Goal: Task Accomplishment & Management: Manage account settings

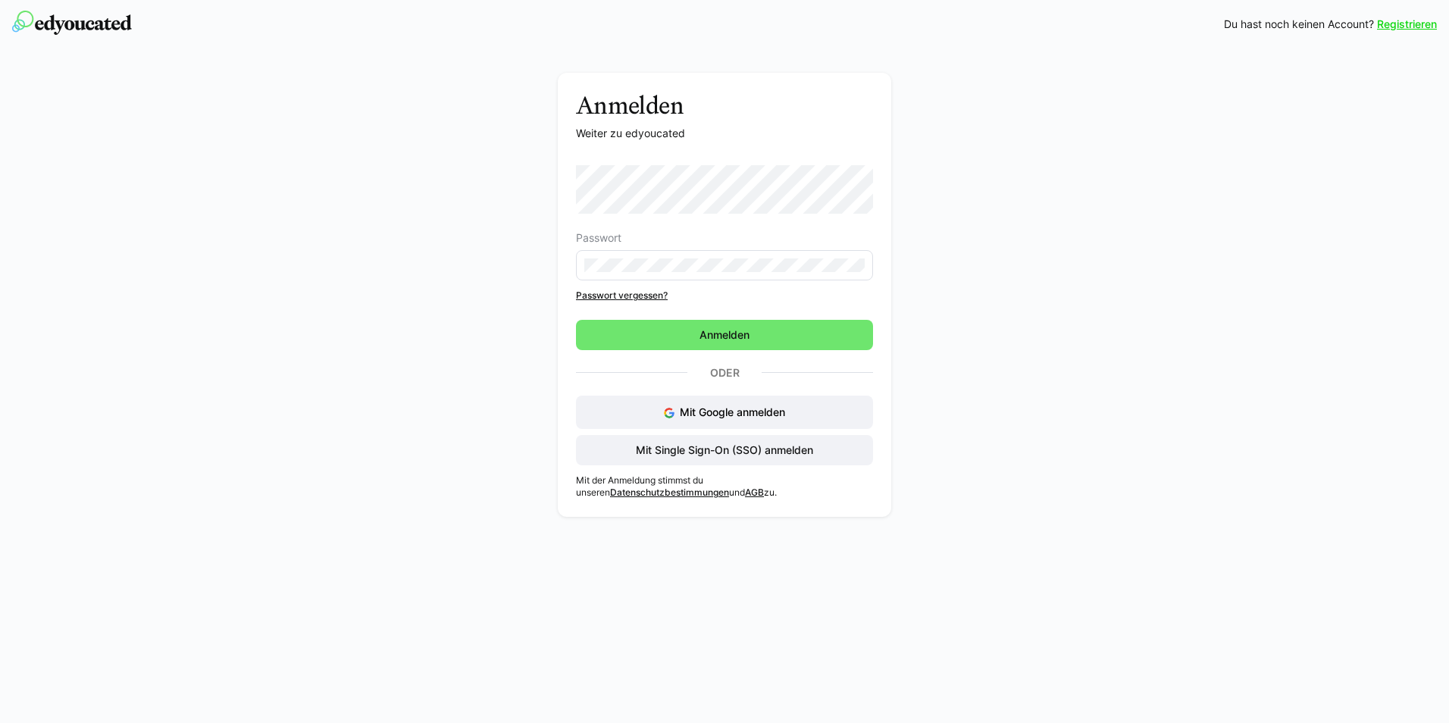
click at [677, 219] on form "Passwort" at bounding box center [724, 222] width 297 height 115
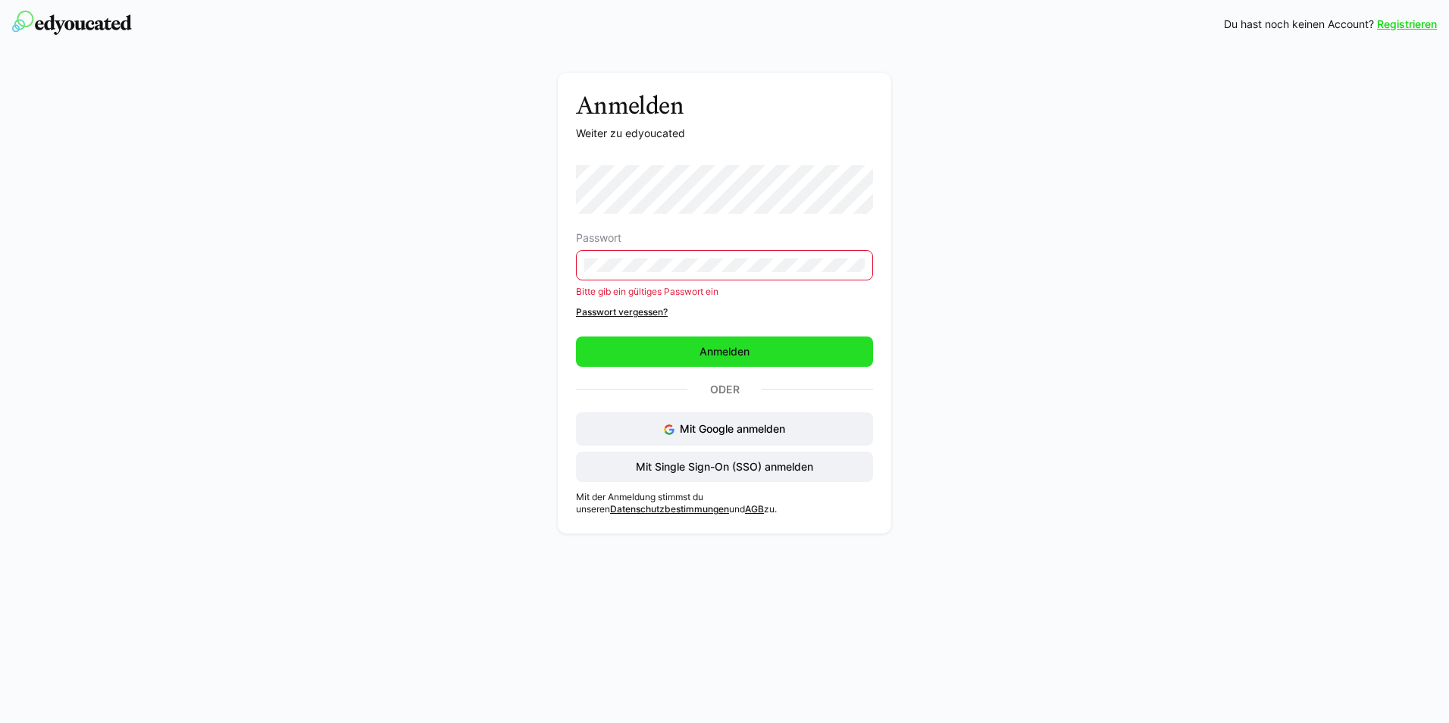
click at [644, 361] on span "Anmelden" at bounding box center [724, 352] width 297 height 30
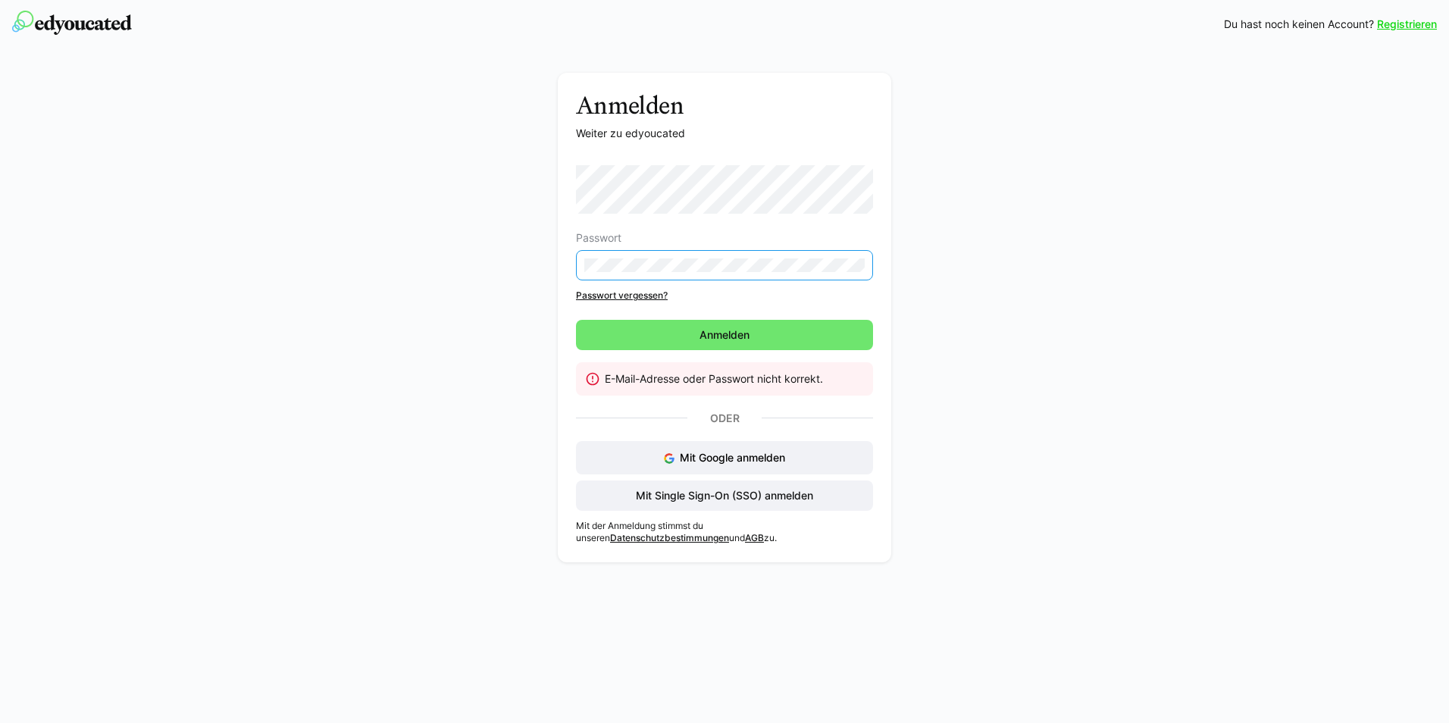
click at [542, 247] on div "Anmelden Weiter zu edyoucated Passwort Passwort vergessen? [GEOGRAPHIC_DATA] E-…" at bounding box center [725, 321] width 854 height 497
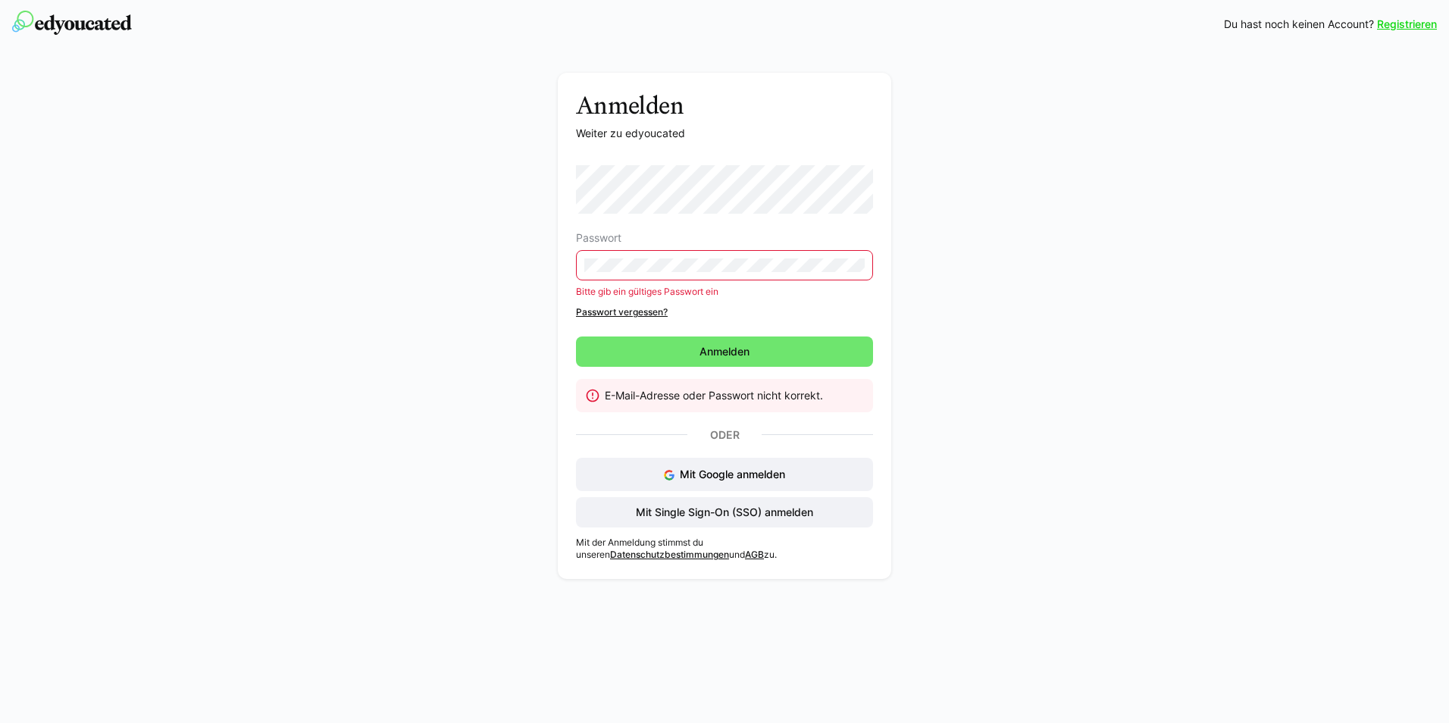
click at [615, 313] on link "Passwort vergessen?" at bounding box center [724, 312] width 297 height 12
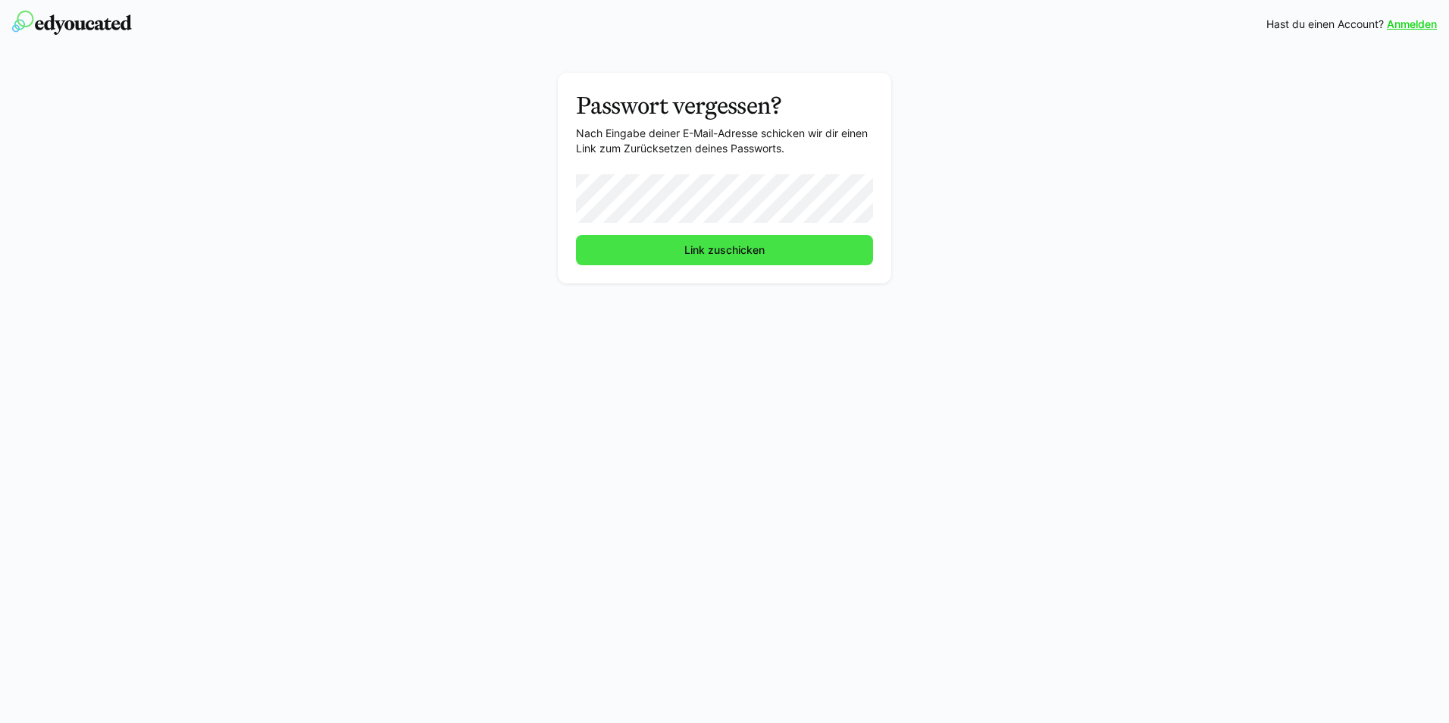
click at [684, 249] on span "Link zuschicken" at bounding box center [724, 250] width 85 height 15
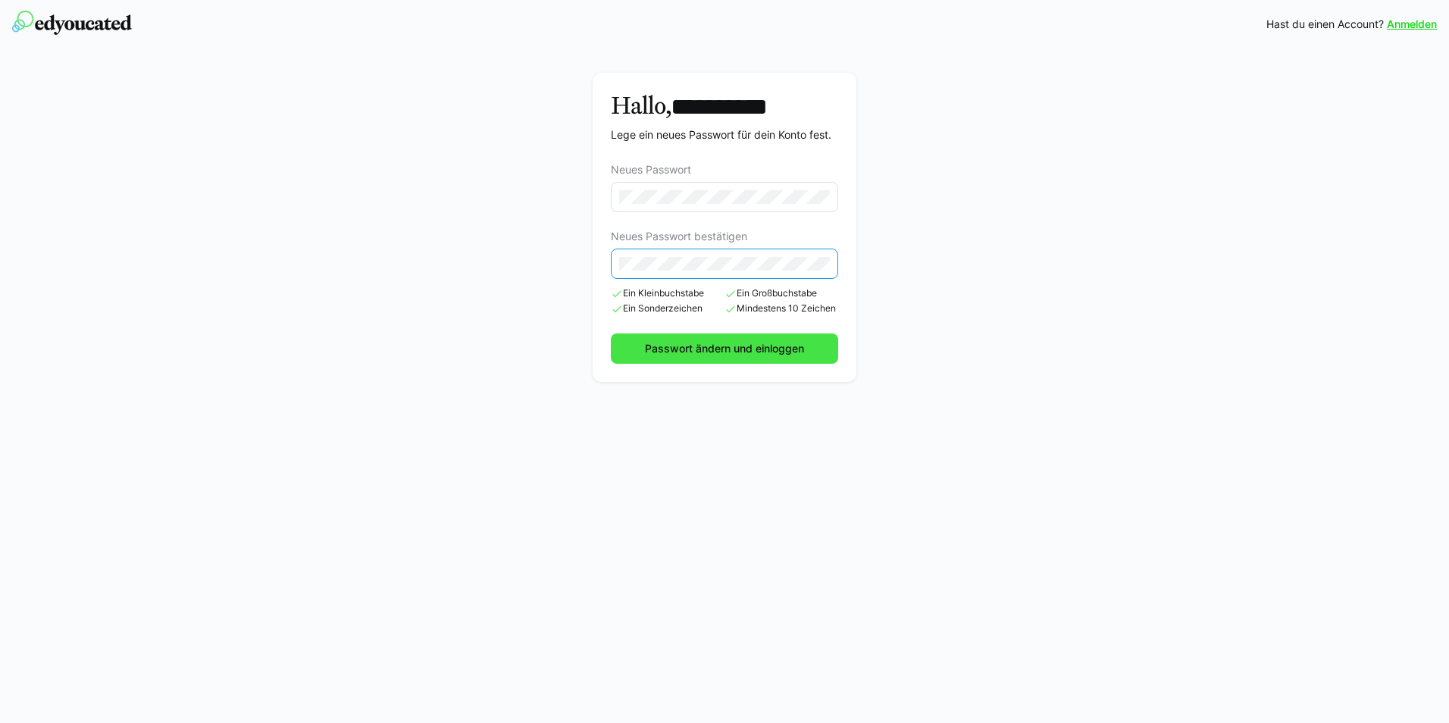
click at [680, 347] on span "Passwort ändern und einloggen" at bounding box center [725, 348] width 164 height 15
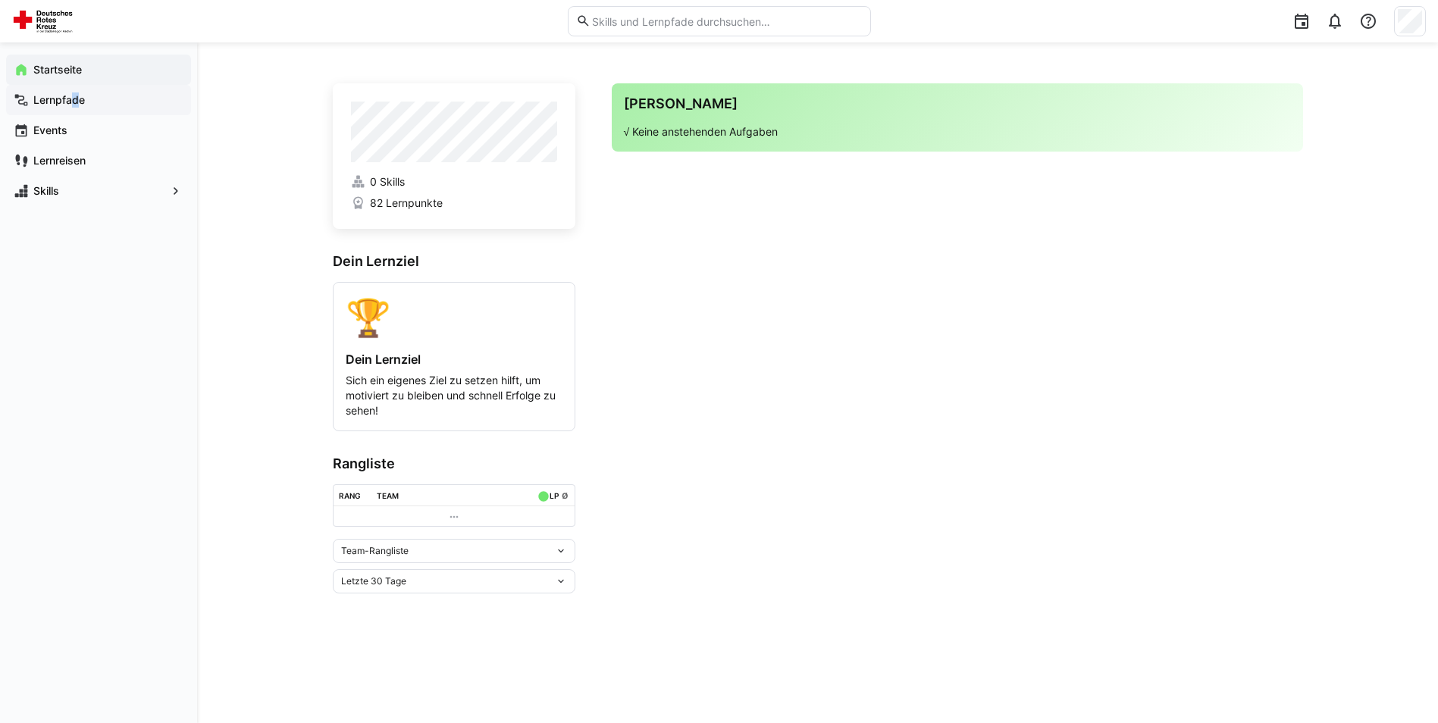
click at [0, 0] on app-navigation-label "Lernpfade" at bounding box center [0, 0] width 0 height 0
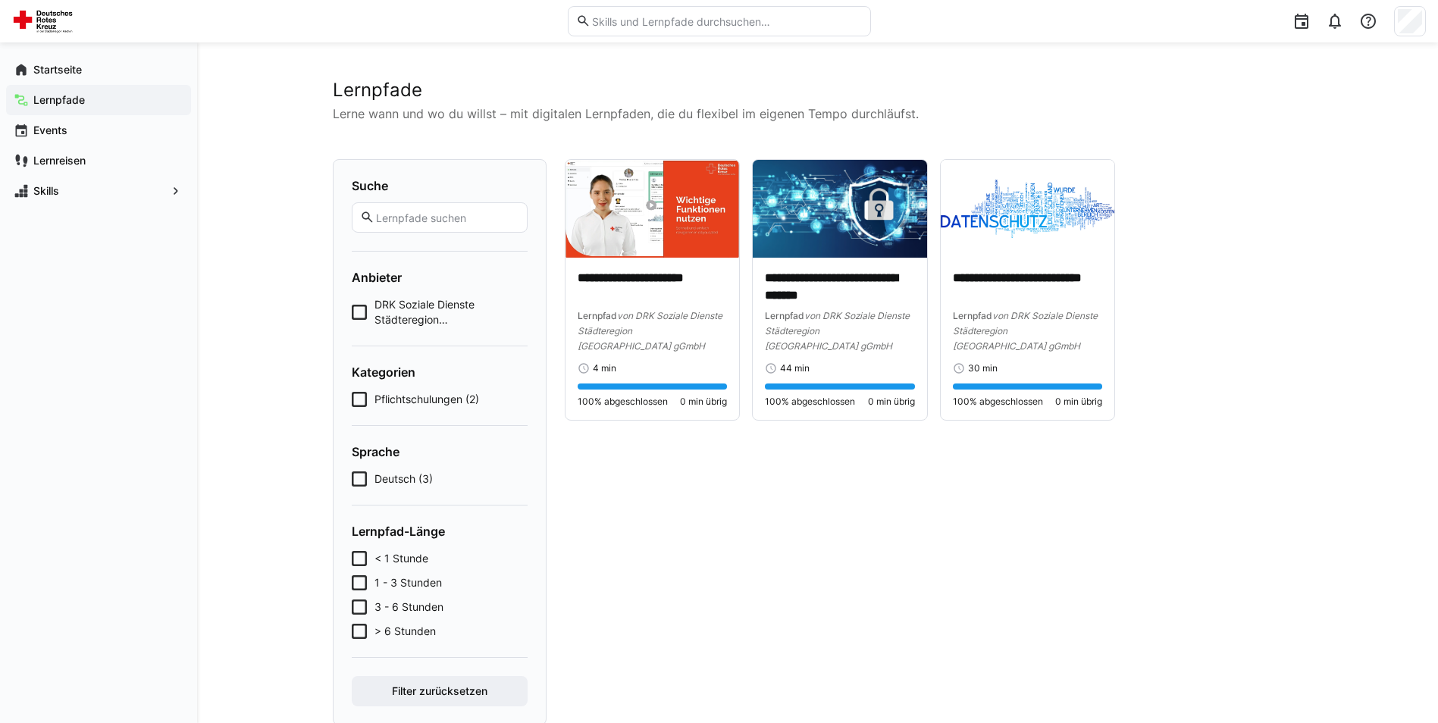
drag, startPoint x: 850, startPoint y: 521, endPoint x: 843, endPoint y: 509, distance: 14.3
click at [849, 517] on div "**********" at bounding box center [934, 442] width 738 height 566
click at [352, 312] on icon at bounding box center [359, 312] width 15 height 15
click at [362, 482] on icon at bounding box center [359, 478] width 15 height 15
click at [359, 478] on icon at bounding box center [359, 478] width 15 height 15
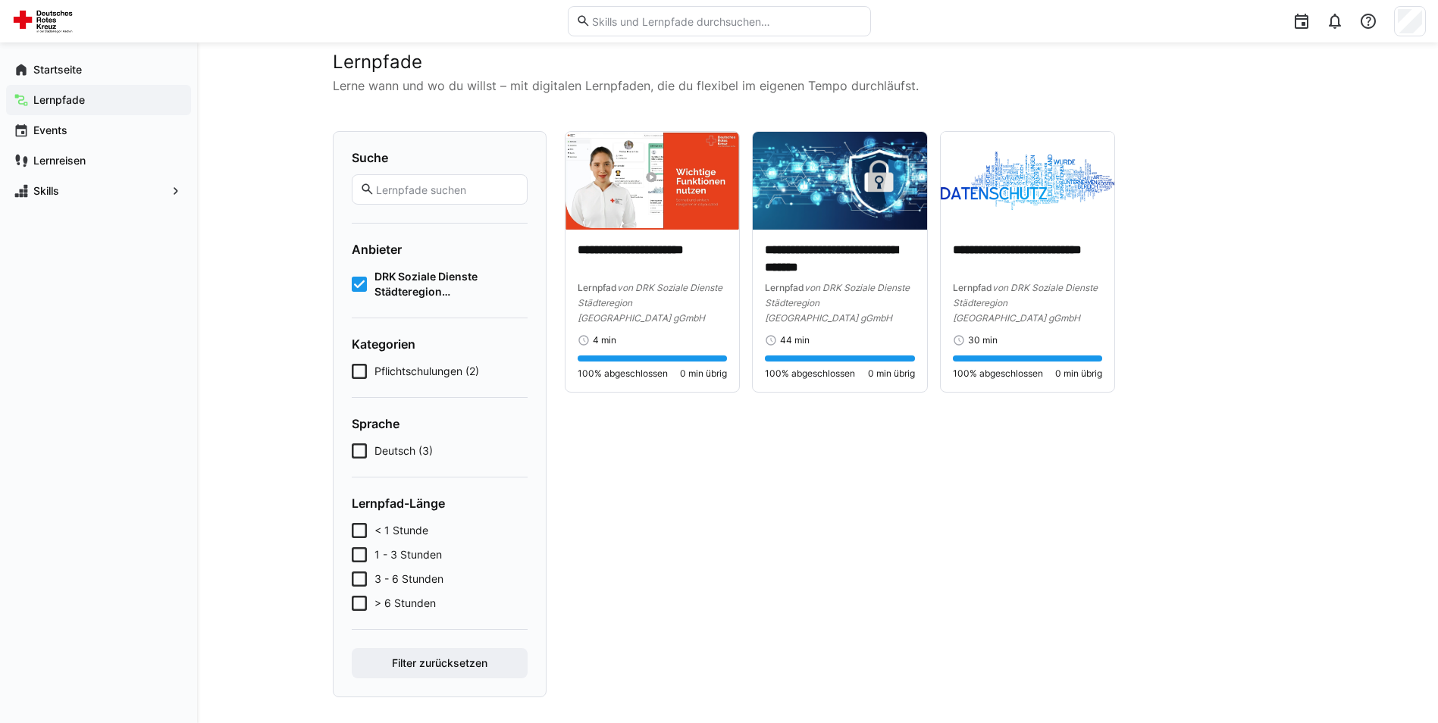
scroll to position [39, 0]
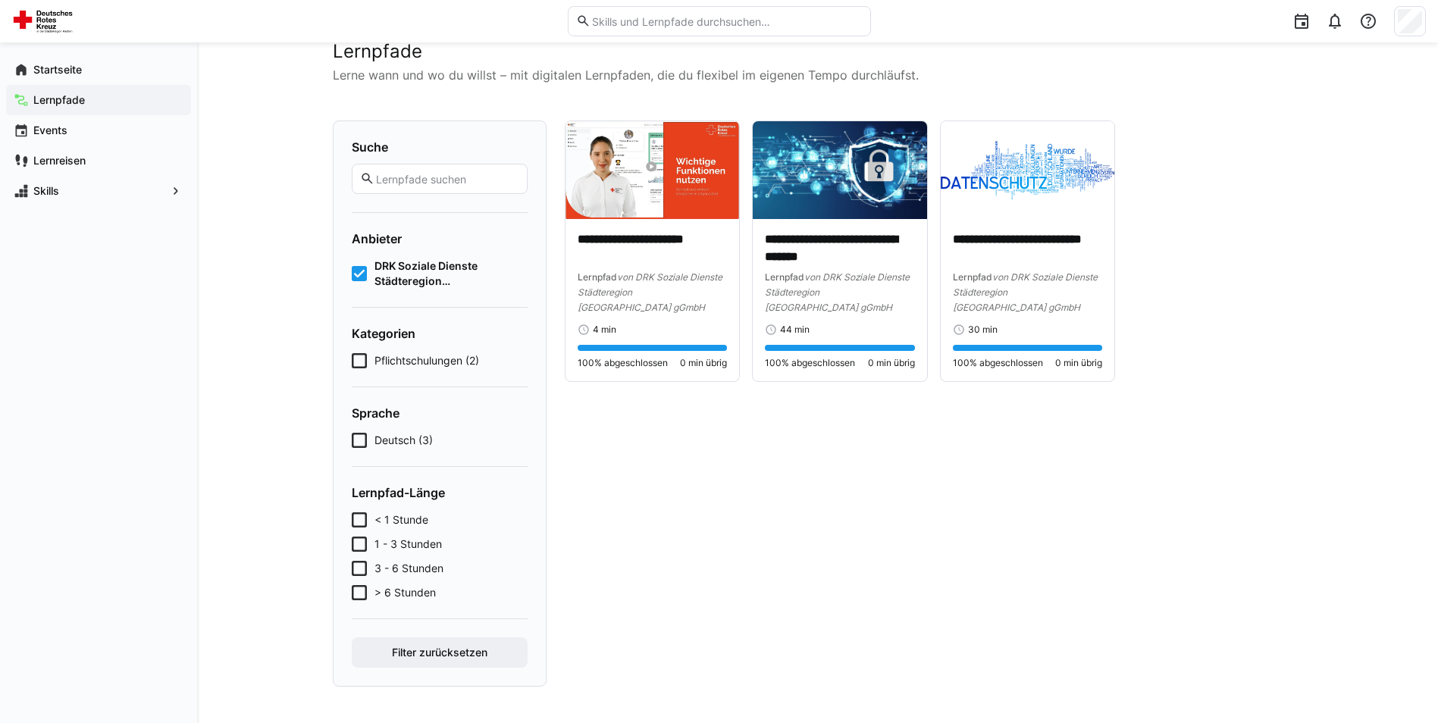
click at [359, 272] on icon at bounding box center [359, 273] width 15 height 15
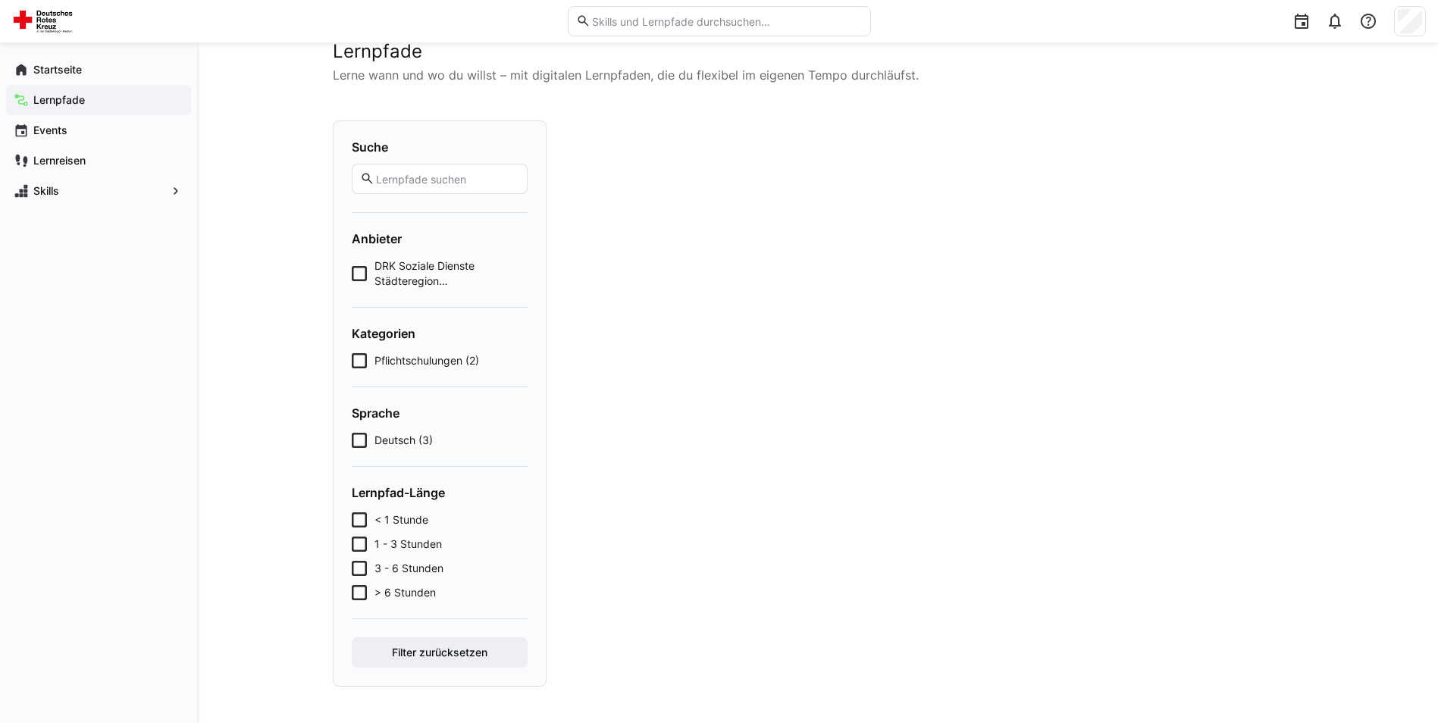
scroll to position [0, 0]
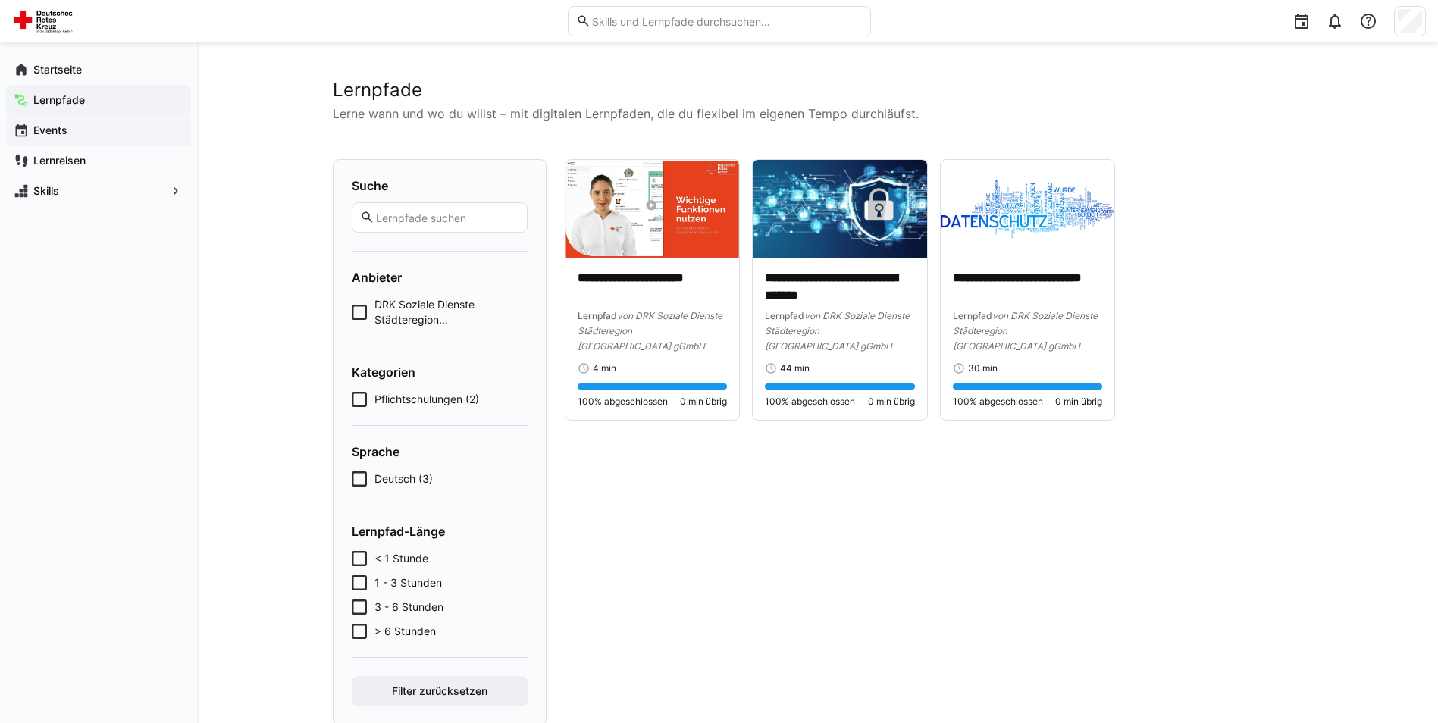
click at [33, 127] on span "Events" at bounding box center [107, 130] width 152 height 15
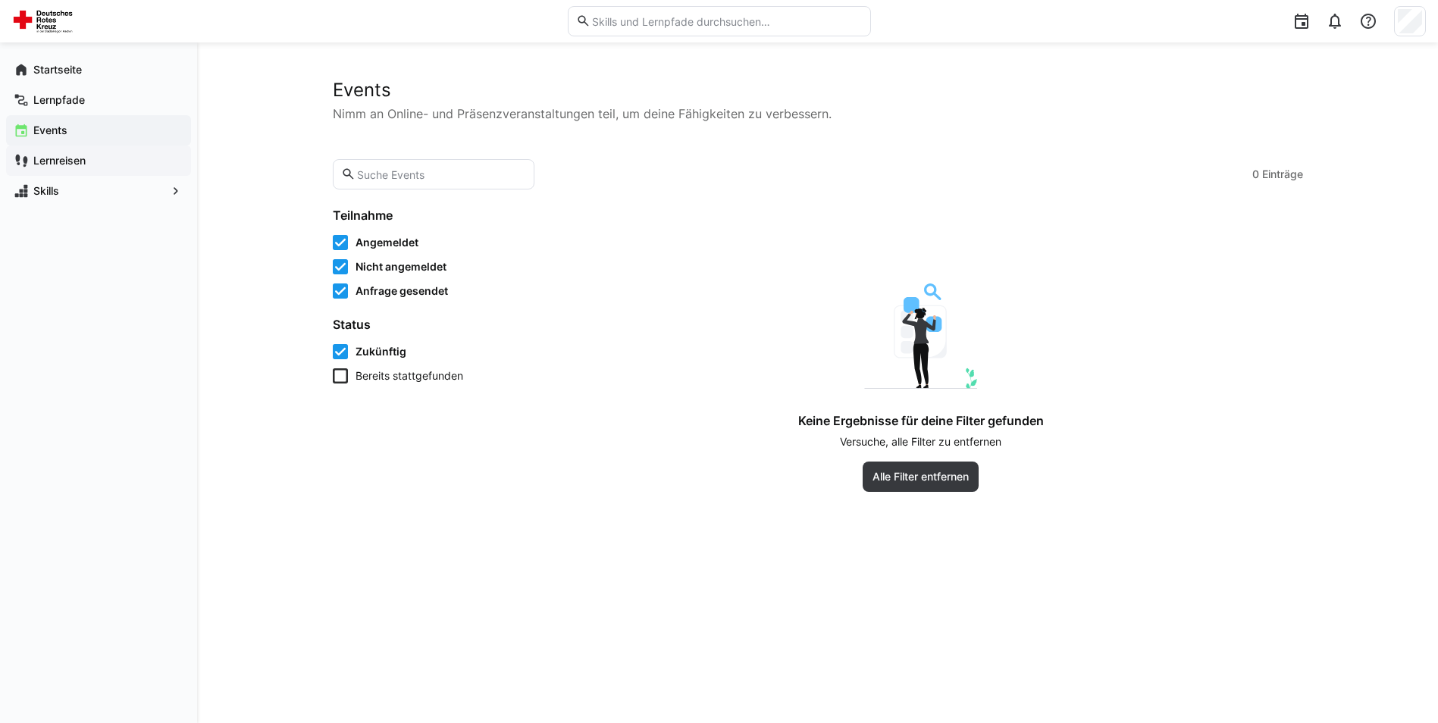
click at [0, 0] on app-navigation-label "Lernreisen" at bounding box center [0, 0] width 0 height 0
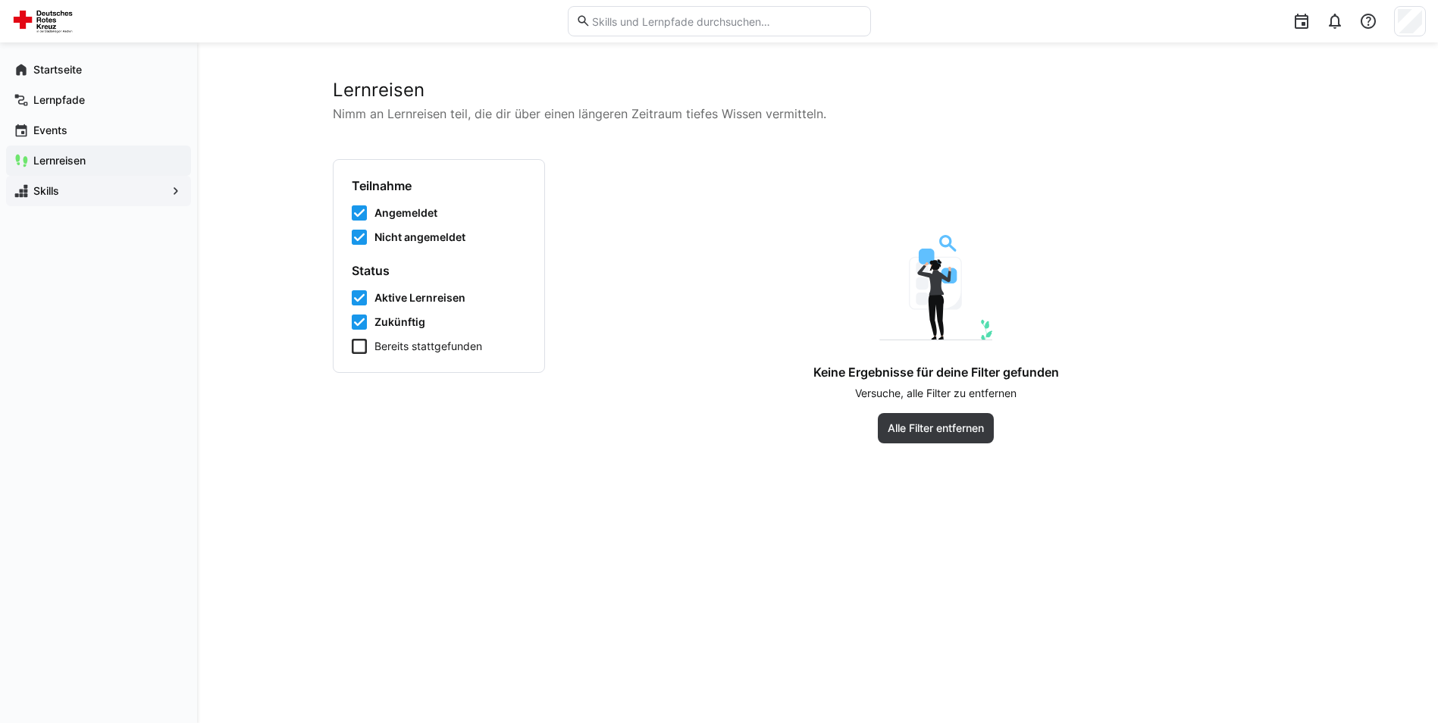
click at [48, 200] on div "Skills" at bounding box center [98, 191] width 185 height 30
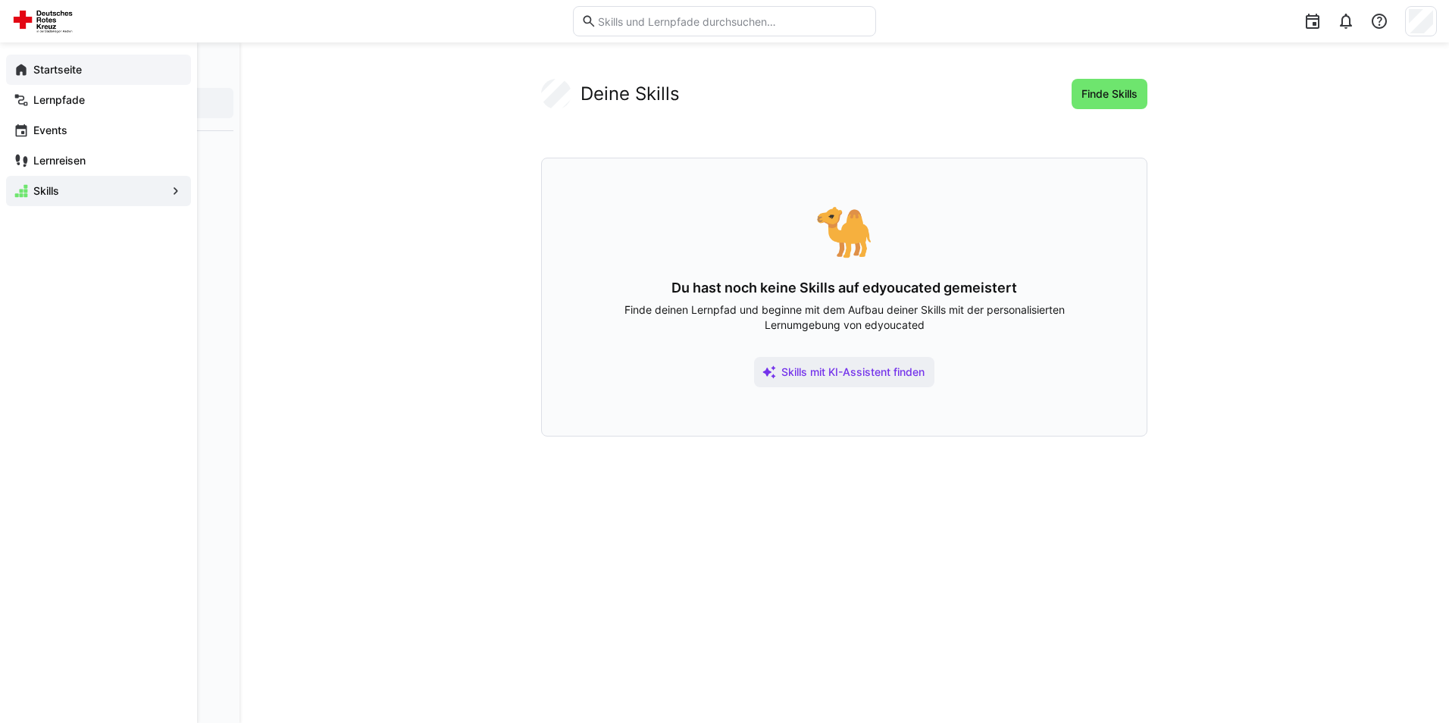
click at [0, 0] on app-navigation-label "Startseite" at bounding box center [0, 0] width 0 height 0
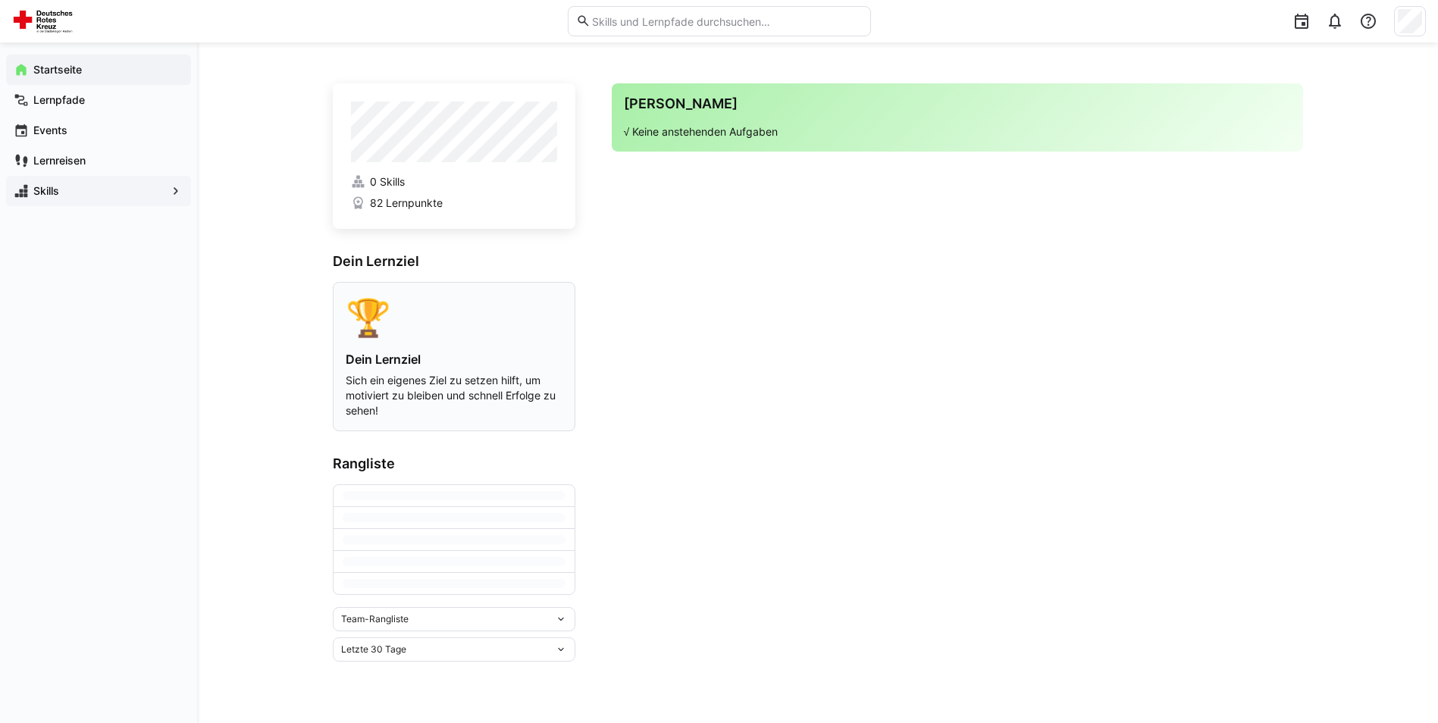
click at [486, 353] on div "🏆 Dein Lernziel Sich ein eigenes Ziel zu setzen hilft, um motiviert zu bleiben …" at bounding box center [454, 357] width 217 height 124
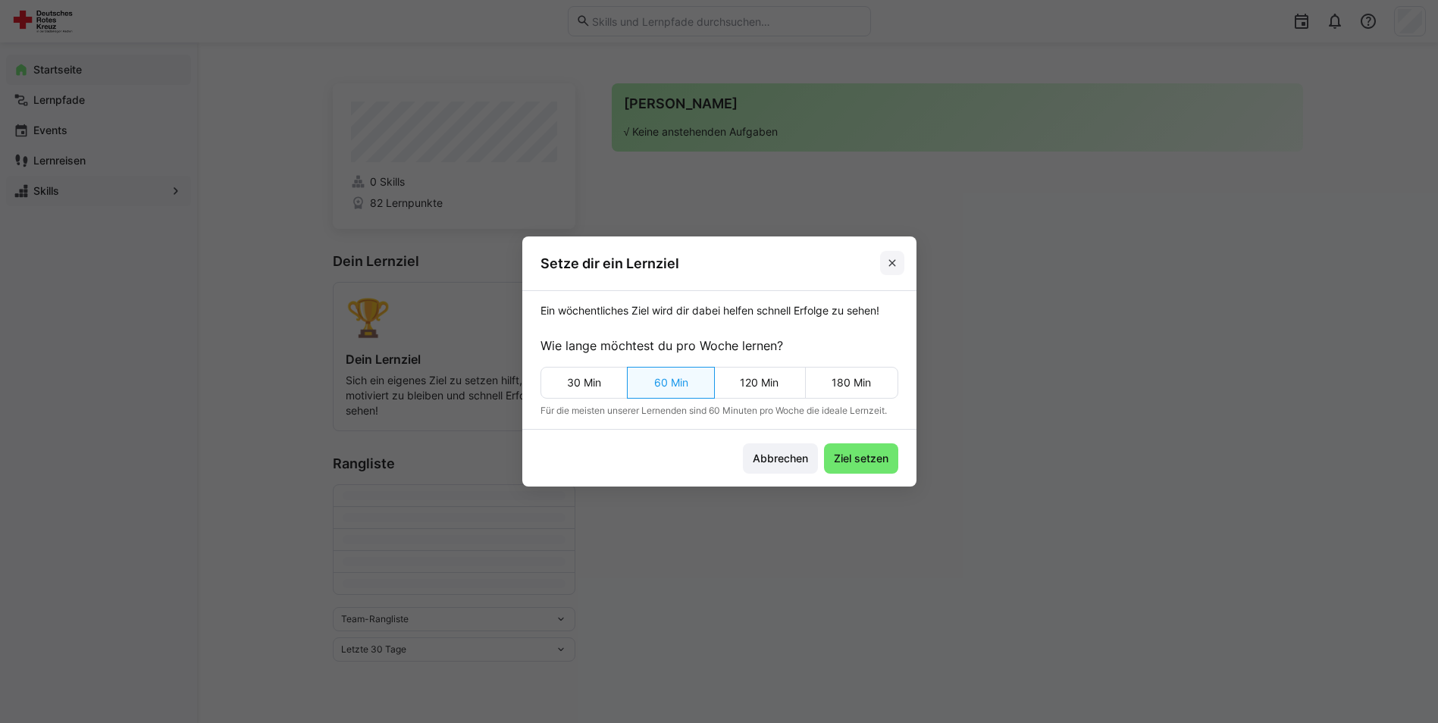
click at [898, 268] on eds-icon at bounding box center [892, 263] width 12 height 12
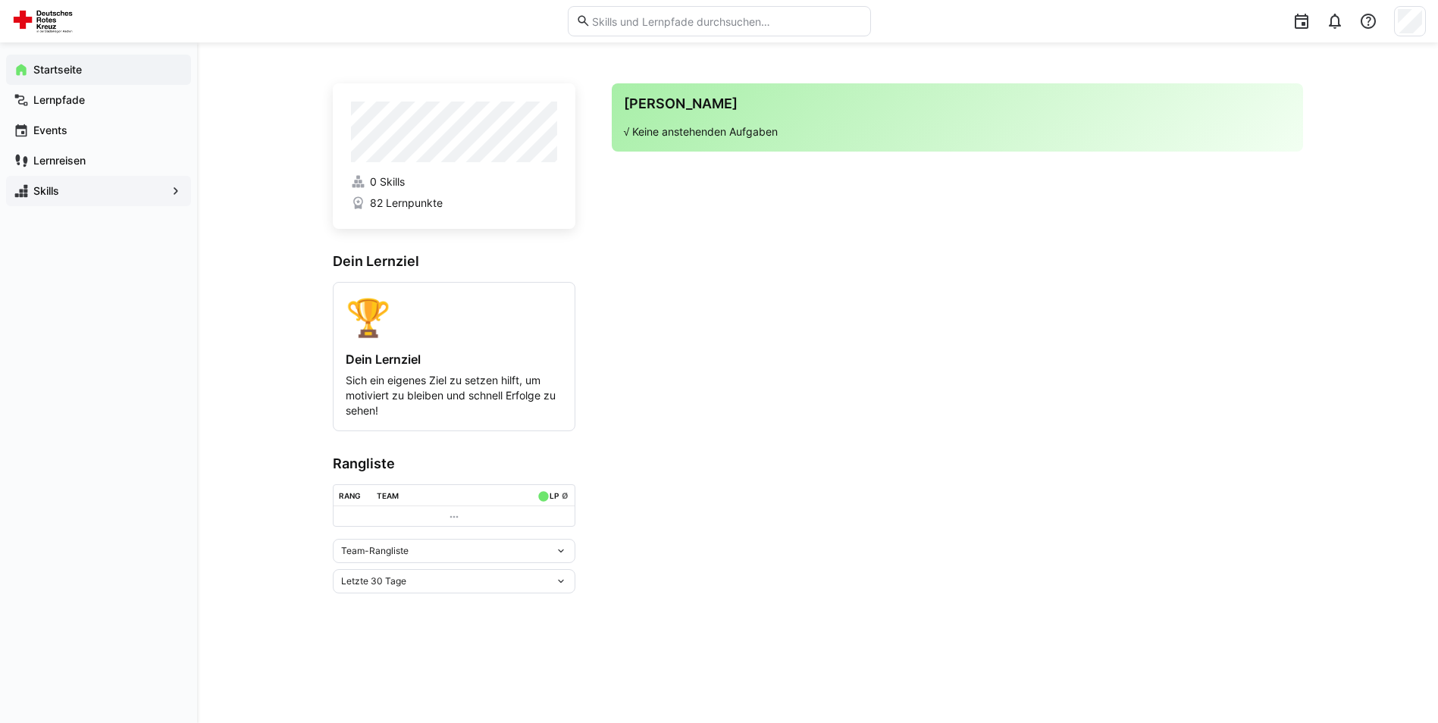
click at [473, 556] on div "Team-Rangliste" at bounding box center [448, 551] width 214 height 11
click at [376, 586] on div "Team-Rangliste" at bounding box center [454, 587] width 224 height 12
click at [518, 660] on div "Letzte 30 Tage" at bounding box center [454, 649] width 243 height 24
click at [473, 671] on div "0 Skills 82 Lernpunkte Dein Lernziel 🏆 Dein Lernziel Sich ein eigenes Ziel zu s…" at bounding box center [818, 383] width 970 height 608
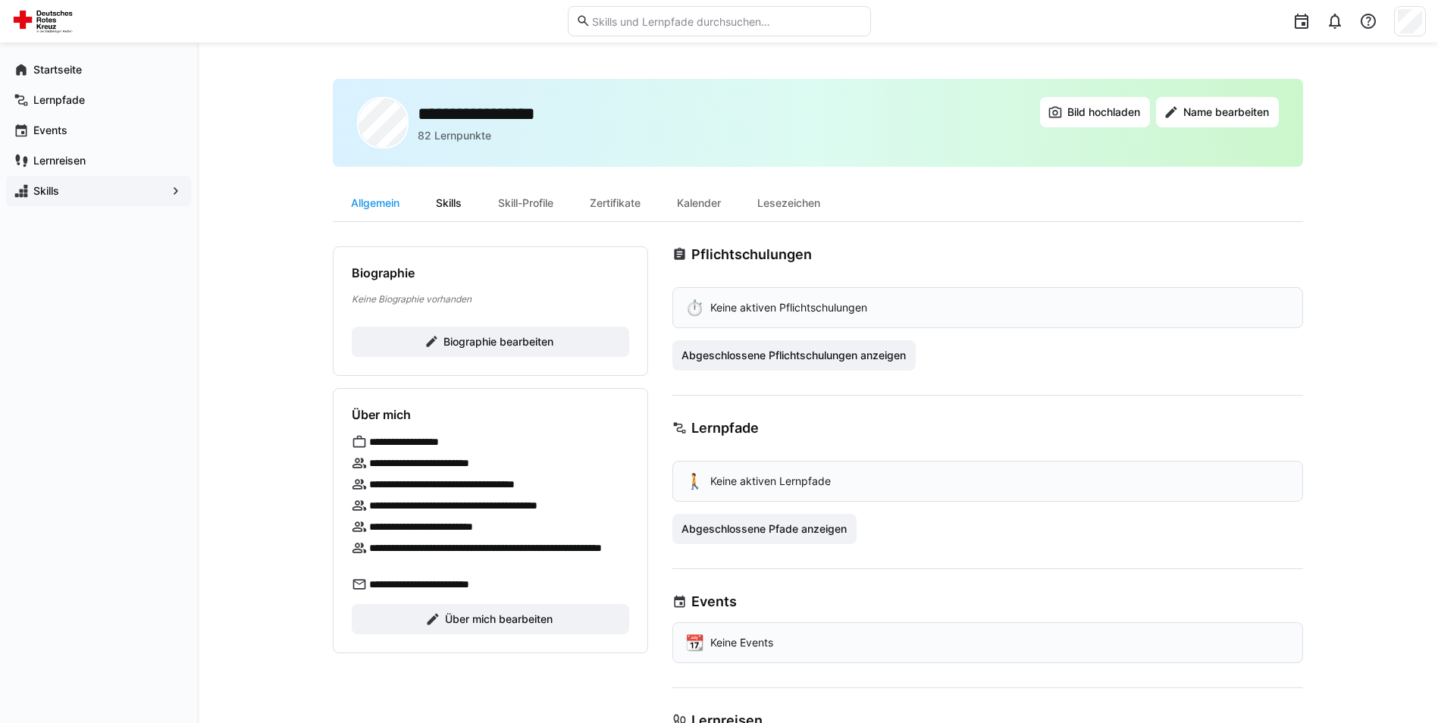
click at [461, 207] on div "Skills" at bounding box center [449, 203] width 62 height 36
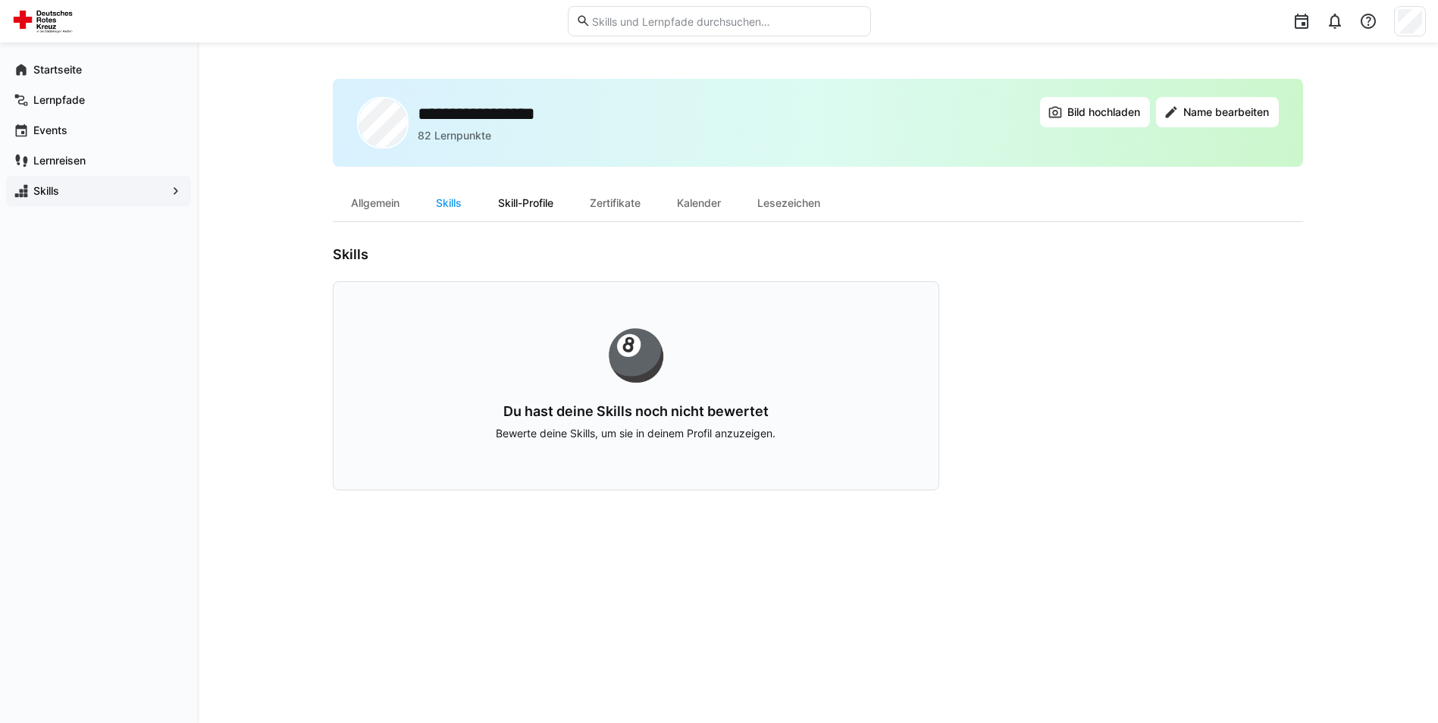
click at [534, 208] on div "Skill-Profile" at bounding box center [526, 203] width 92 height 36
click at [611, 209] on div "Zertifikate" at bounding box center [615, 203] width 87 height 36
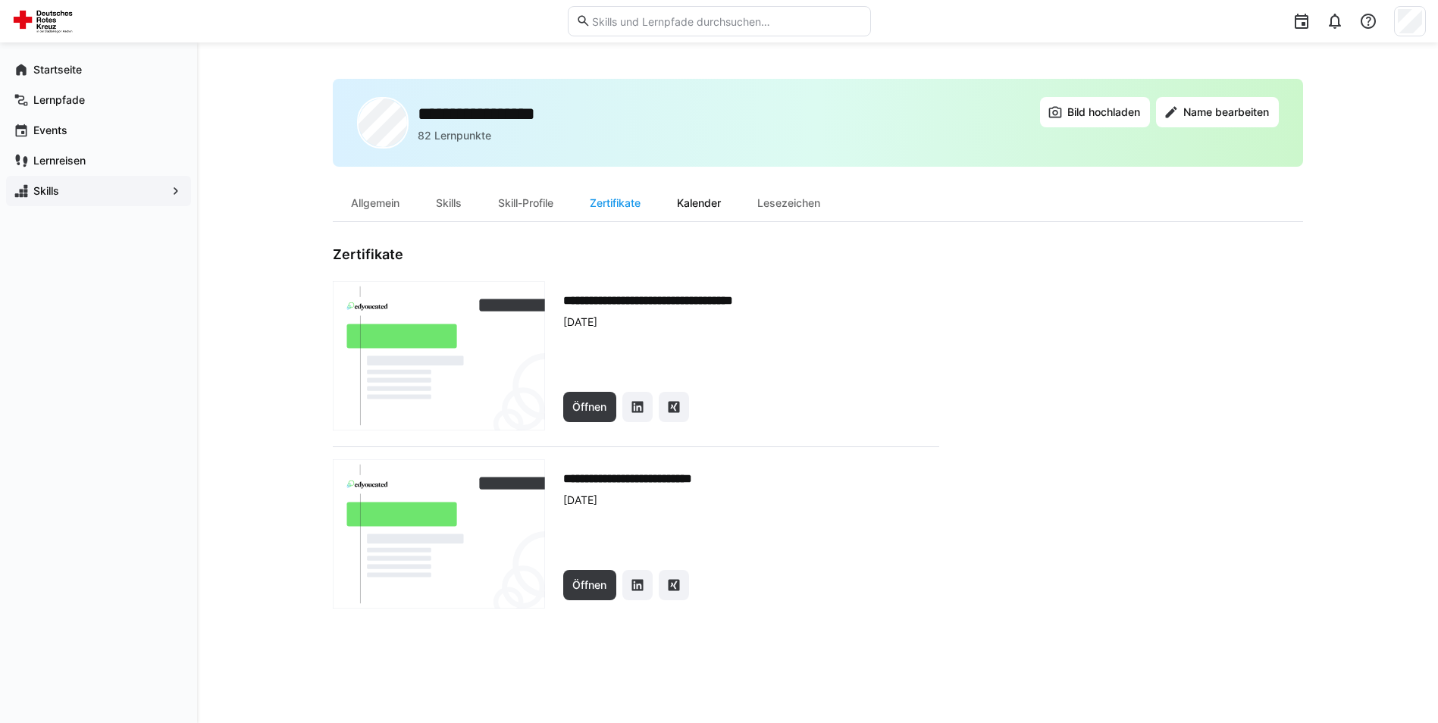
click at [693, 209] on div "Kalender" at bounding box center [699, 203] width 80 height 36
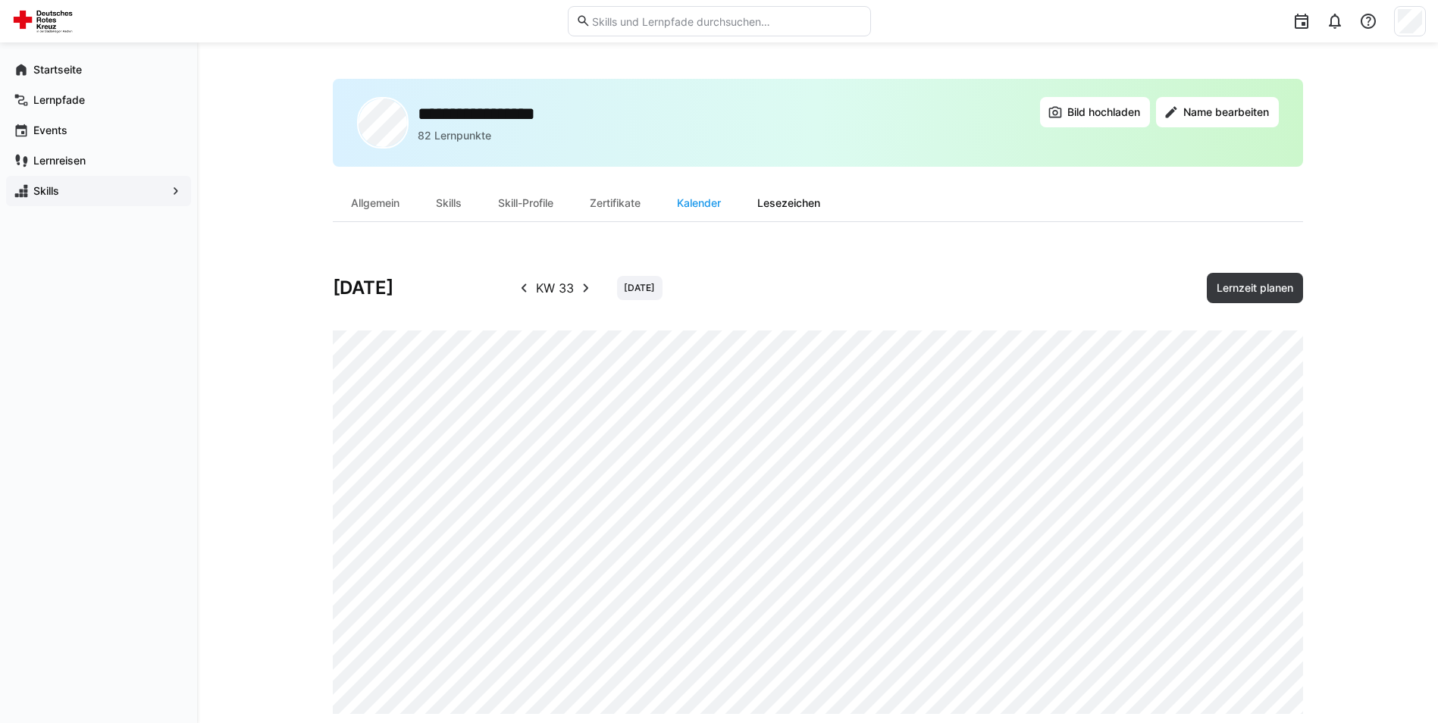
click at [777, 213] on div "Lesezeichen" at bounding box center [788, 203] width 99 height 36
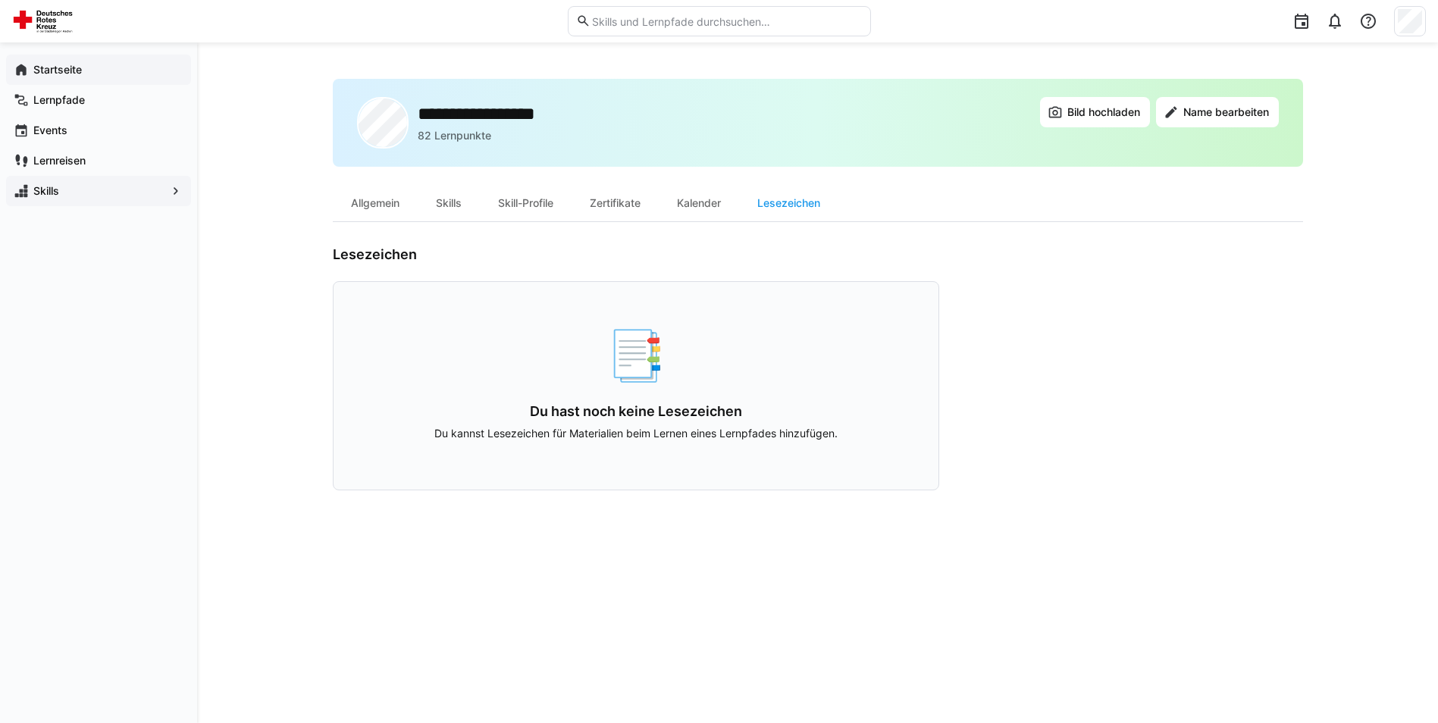
click at [97, 70] on span "Startseite" at bounding box center [107, 69] width 152 height 15
